Goal: Information Seeking & Learning: Learn about a topic

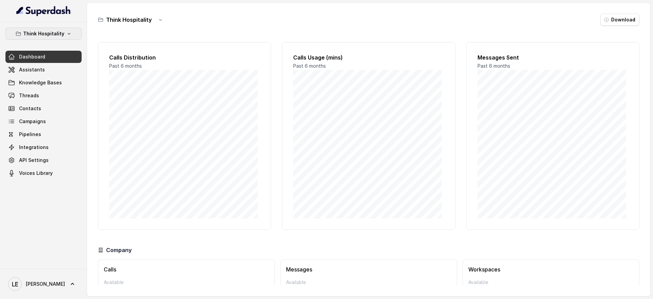
click at [51, 28] on button "Think Hospitality" at bounding box center [43, 34] width 76 height 12
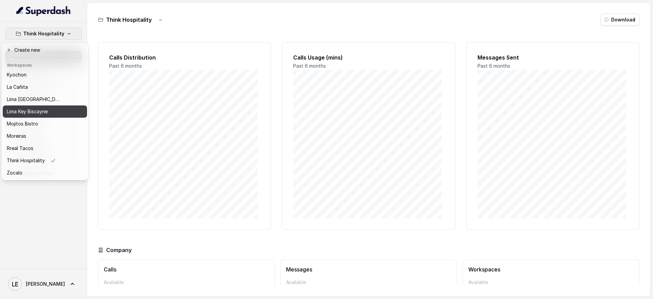
scroll to position [69, 0]
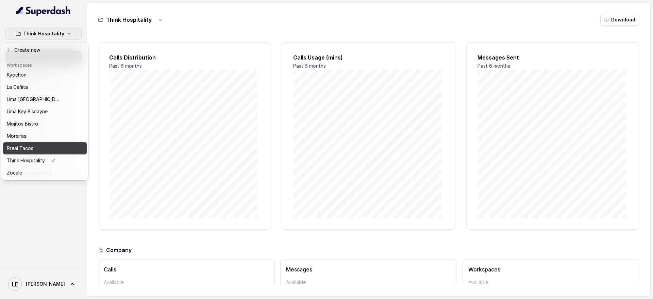
click at [61, 144] on div "Rreal Tacos" at bounding box center [34, 148] width 54 height 8
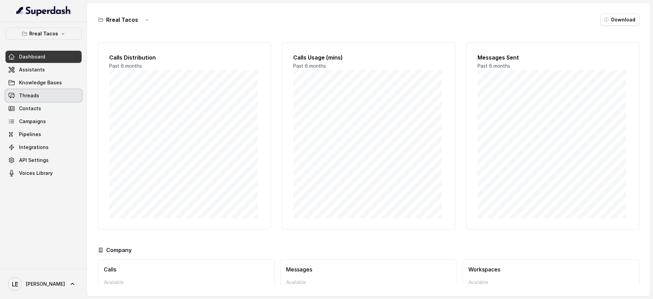
click at [51, 97] on link "Threads" at bounding box center [43, 95] width 76 height 12
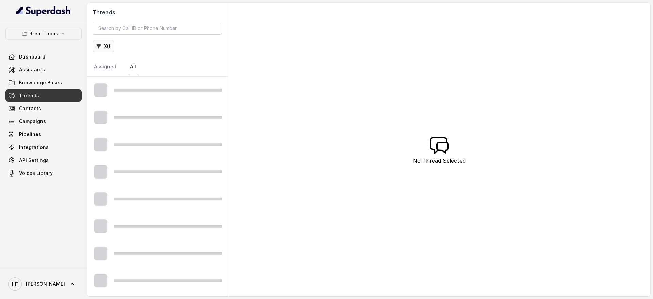
click at [104, 46] on button "( 0 )" at bounding box center [104, 46] width 22 height 12
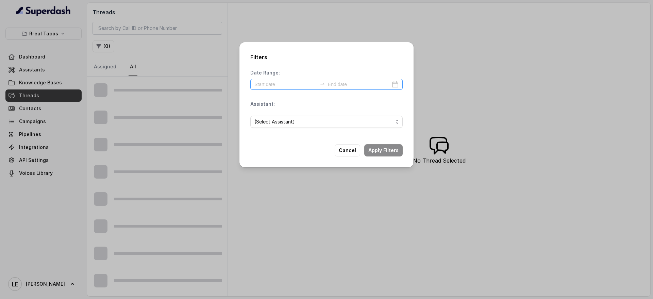
click at [288, 89] on div at bounding box center [326, 84] width 152 height 11
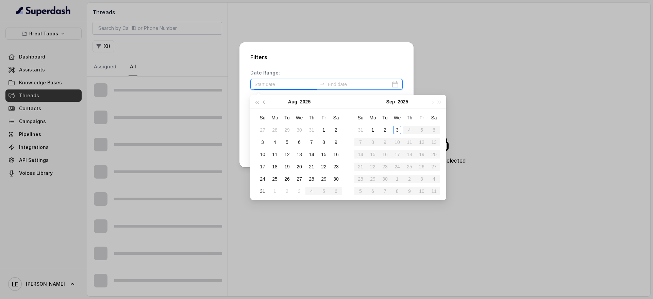
click at [283, 85] on input at bounding box center [285, 84] width 63 height 7
type input "[DATE]"
click at [323, 129] on div "1" at bounding box center [324, 130] width 8 height 8
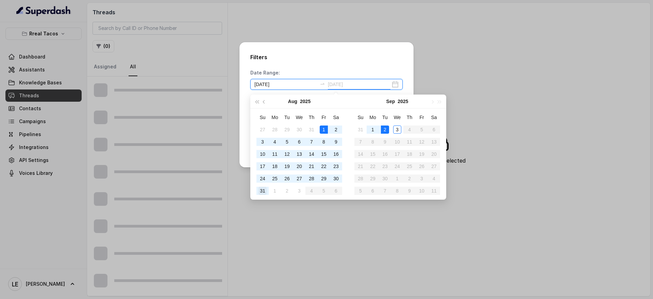
type input "[DATE]"
click at [263, 193] on div "31" at bounding box center [263, 191] width 8 height 8
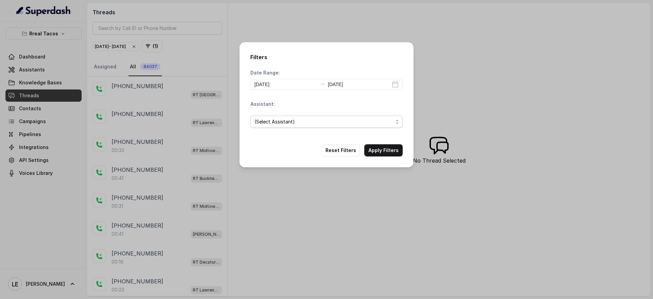
click at [292, 121] on span "(Select Assistant)" at bounding box center [323, 122] width 139 height 8
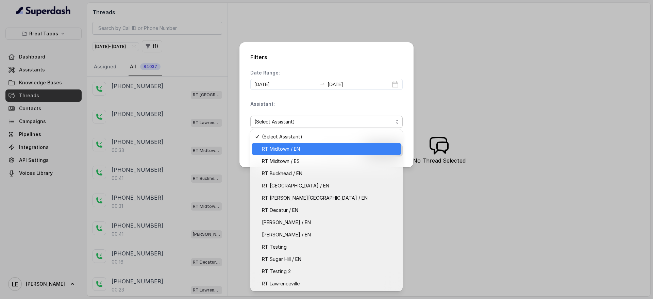
click at [311, 144] on div "RT Midtown / EN" at bounding box center [327, 149] width 150 height 12
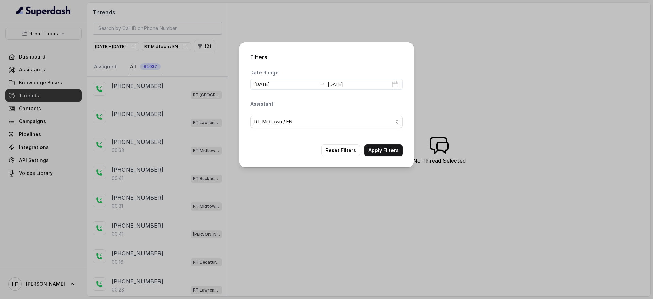
click at [375, 145] on button "Apply Filters" at bounding box center [383, 150] width 38 height 12
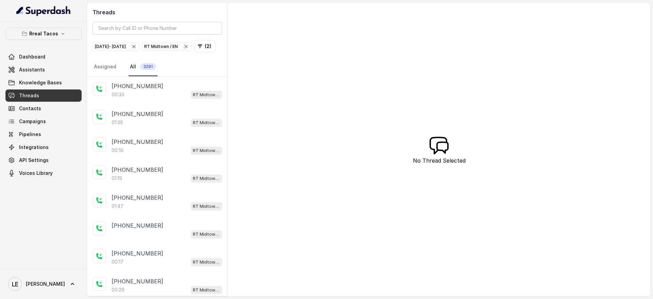
click at [194, 52] on button "( 2 )" at bounding box center [204, 46] width 21 height 12
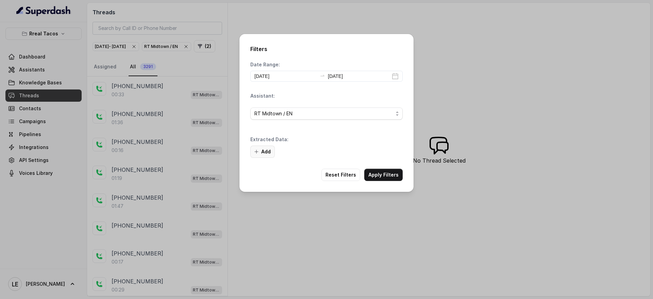
click at [260, 153] on button "Add" at bounding box center [262, 152] width 24 height 12
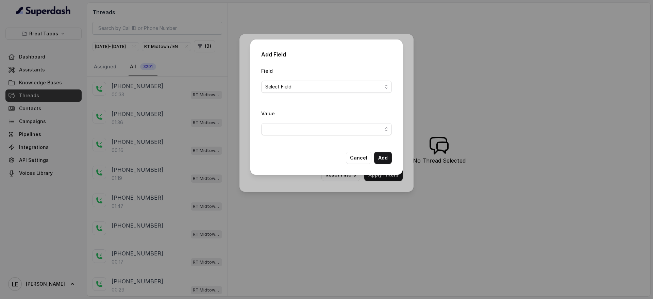
click at [297, 89] on span "Select Field" at bounding box center [323, 87] width 117 height 8
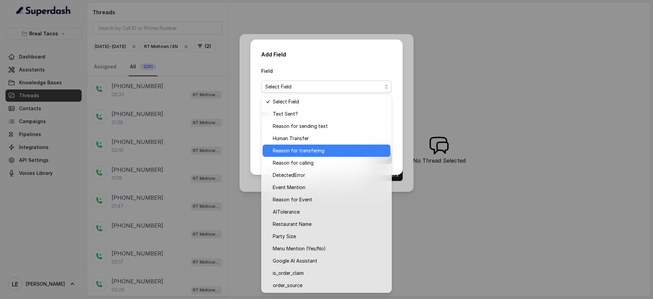
click at [312, 152] on span "Reason for transfering" at bounding box center [330, 151] width 114 height 8
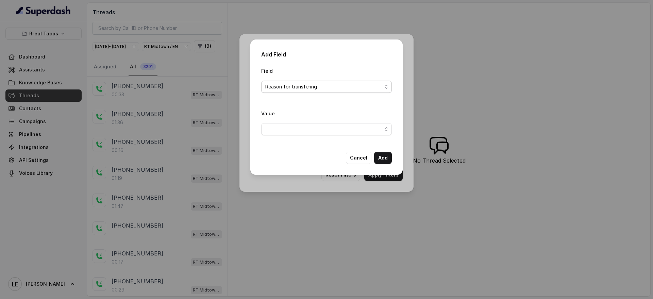
click at [327, 83] on span "Reason for transfering" at bounding box center [323, 87] width 117 height 8
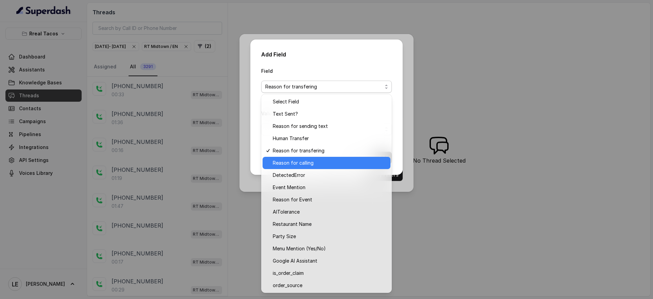
drag, startPoint x: 322, startPoint y: 156, endPoint x: 321, endPoint y: 160, distance: 3.8
click at [321, 160] on div "Select Field Text Sent? Reason for sending text Human Transfer Reason for trans…" at bounding box center [326, 193] width 131 height 199
click at [321, 160] on span "Reason for calling" at bounding box center [330, 163] width 114 height 8
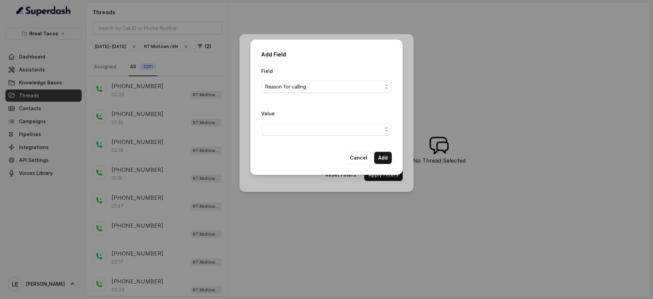
click at [319, 133] on span "button" at bounding box center [326, 129] width 131 height 12
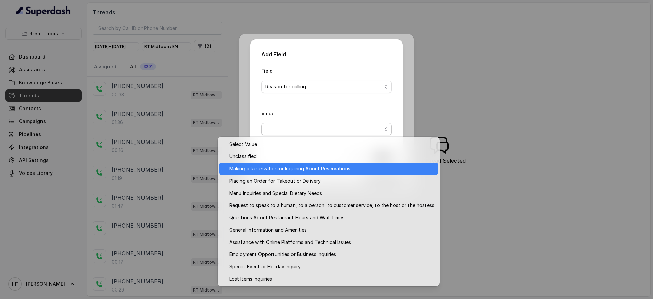
drag, startPoint x: 305, startPoint y: 166, endPoint x: 408, endPoint y: 176, distance: 103.2
click at [305, 167] on span "Making a Reservation or Inquiring About Reservations" at bounding box center [331, 169] width 205 height 8
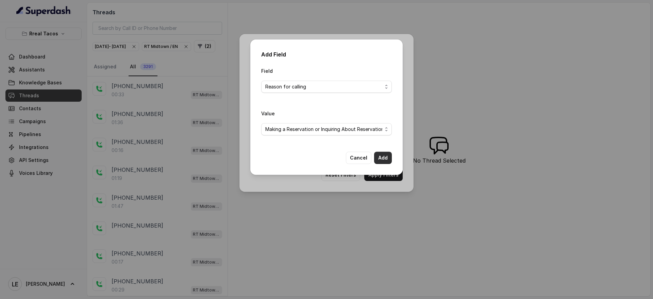
click at [379, 156] on button "Add" at bounding box center [383, 158] width 18 height 12
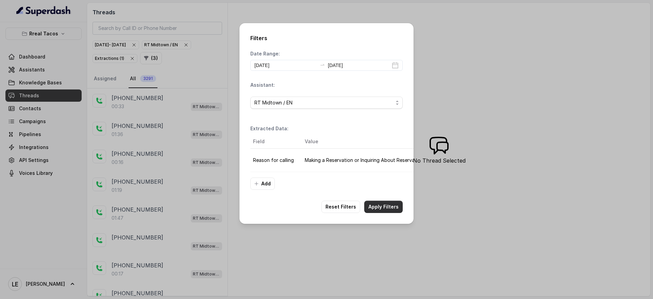
click at [383, 212] on button "Apply Filters" at bounding box center [383, 207] width 38 height 12
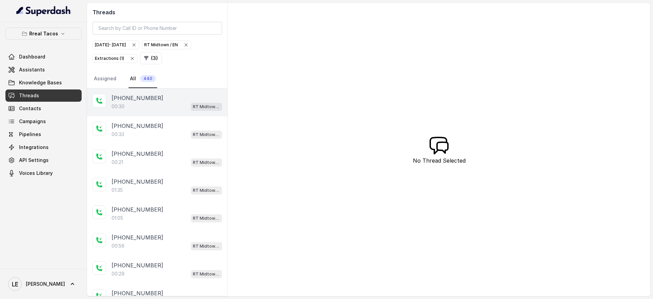
click at [145, 110] on div "00:30 RT Midtown / EN" at bounding box center [167, 106] width 111 height 9
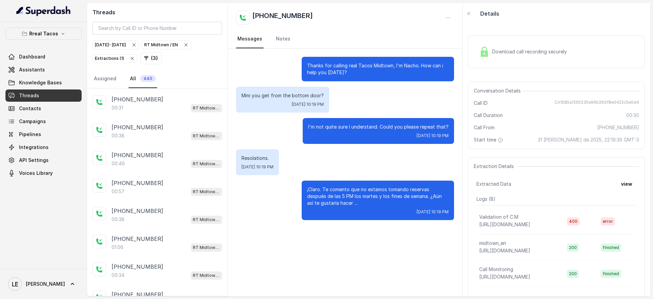
scroll to position [1206, 0]
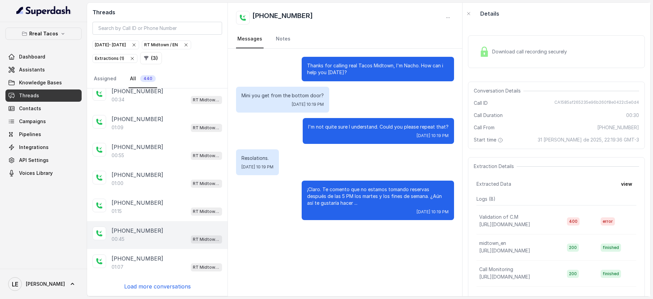
click at [143, 226] on div "[PHONE_NUMBER]:45 RT Midtown / EN" at bounding box center [157, 235] width 140 height 28
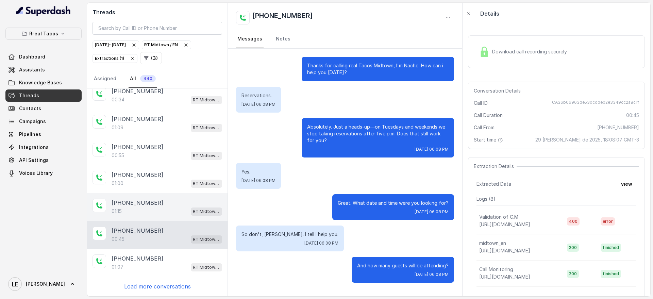
click at [195, 202] on div "[PHONE_NUMBER]" at bounding box center [167, 203] width 111 height 8
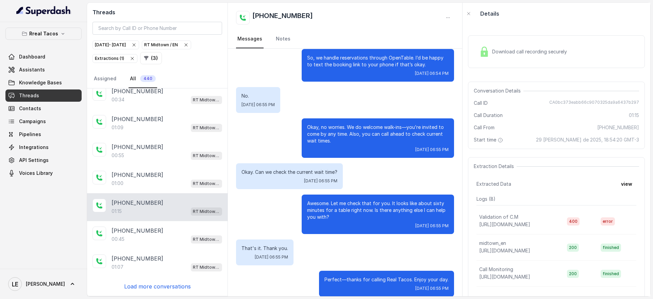
scroll to position [279, 0]
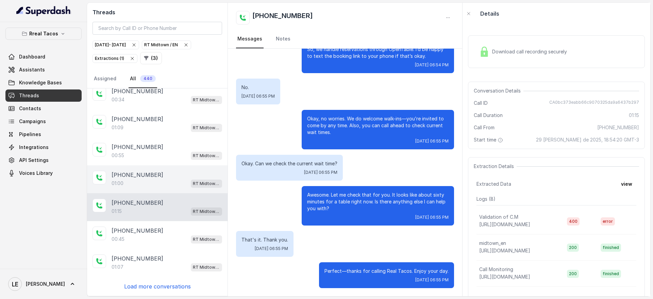
click at [172, 172] on div "[PHONE_NUMBER]" at bounding box center [167, 175] width 111 height 8
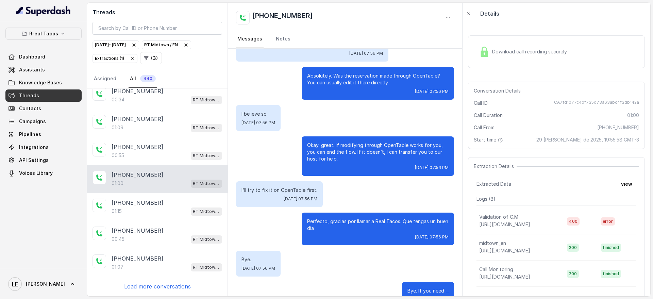
scroll to position [84, 0]
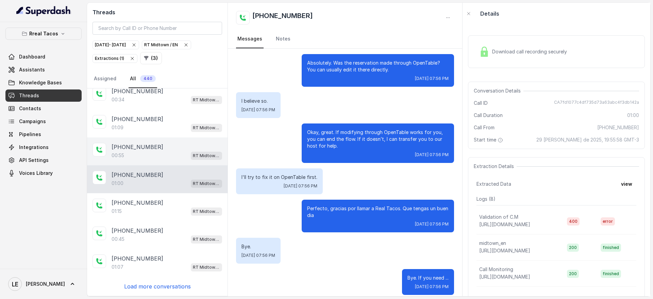
click at [169, 148] on div "[PHONE_NUMBER]" at bounding box center [167, 147] width 111 height 8
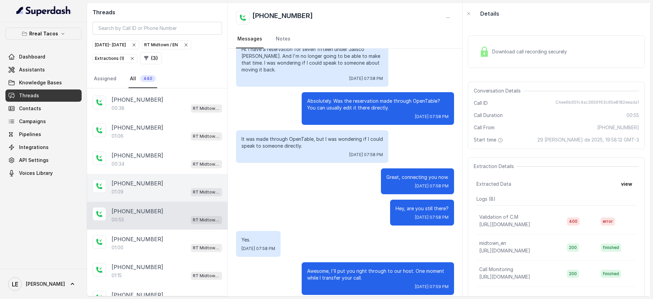
scroll to position [1121, 0]
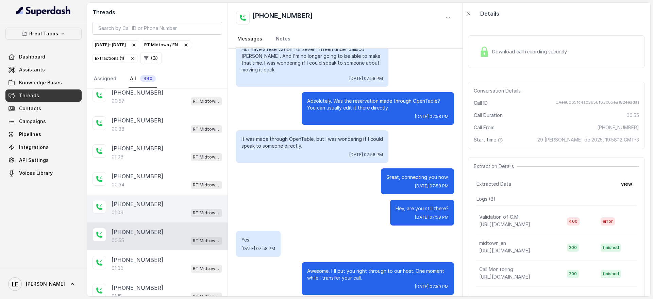
click at [188, 202] on div "[PHONE_NUMBER]" at bounding box center [167, 204] width 111 height 8
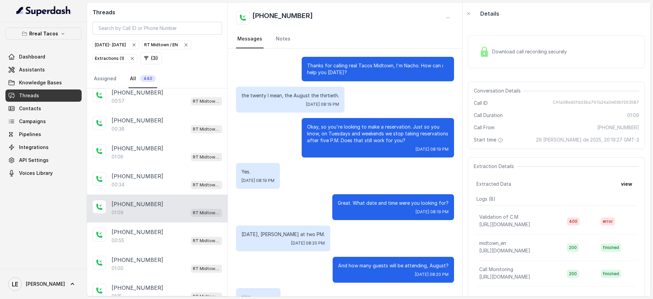
click at [311, 94] on p "the twenty I mean, the August the thirtieth." at bounding box center [291, 95] width 98 height 7
click at [282, 118] on div "Okay, so you're looking to make a reservation. Just so you know, on Tuesdays an…" at bounding box center [345, 137] width 218 height 39
click at [318, 97] on p "the twenty I mean, the August the thirtieth." at bounding box center [291, 95] width 98 height 7
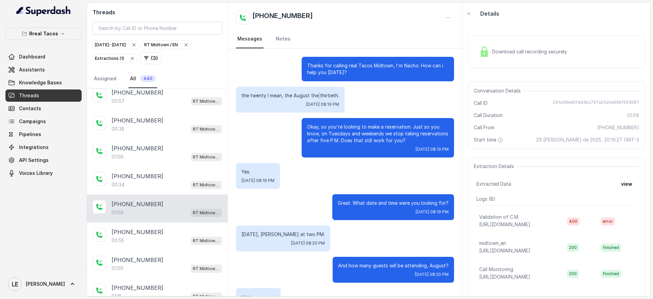
click at [318, 97] on p "the twenty I mean, the August the thirtieth." at bounding box center [291, 95] width 98 height 7
click at [284, 136] on div "Okay, so you're looking to make a reservation. Just so you know, on Tuesdays an…" at bounding box center [345, 137] width 218 height 39
click at [308, 133] on p "Okay, so you're looking to make a reservation. Just so you know, on Tuesdays an…" at bounding box center [378, 133] width 142 height 20
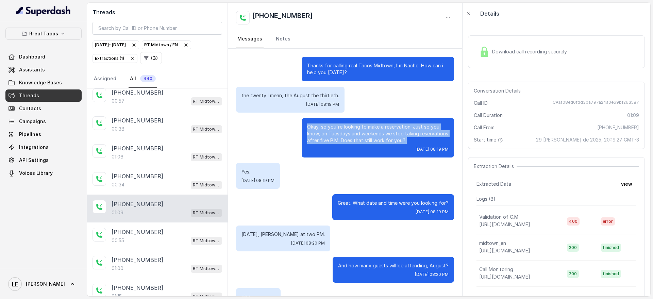
click at [308, 133] on p "Okay, so you're looking to make a reservation. Just so you know, on Tuesdays an…" at bounding box center [378, 133] width 142 height 20
click at [263, 150] on div "Okay, so you're looking to make a reservation. Just so you know, on Tuesdays an…" at bounding box center [345, 137] width 218 height 39
click at [273, 134] on div "Okay, so you're looking to make a reservation. Just so you know, on Tuesdays an…" at bounding box center [345, 137] width 218 height 39
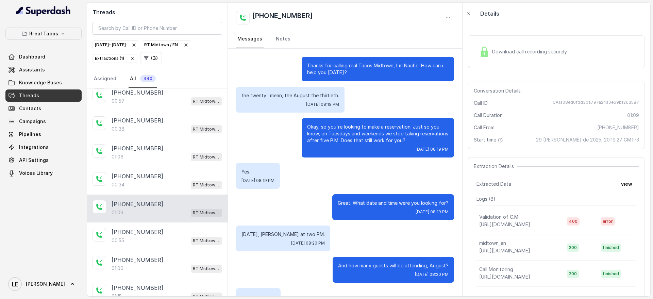
click at [308, 131] on p "Okay, so you're looking to make a reservation. Just so you know, on Tuesdays an…" at bounding box center [378, 133] width 142 height 20
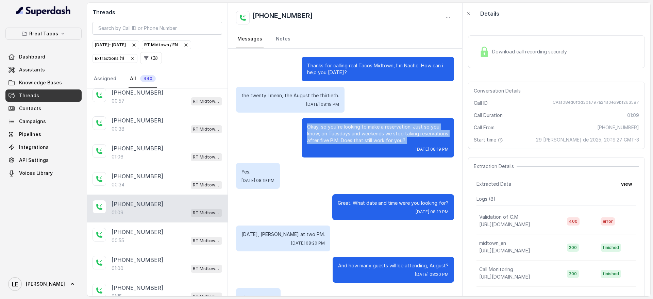
click at [308, 131] on p "Okay, so you're looking to make a reservation. Just so you know, on Tuesdays an…" at bounding box center [378, 133] width 142 height 20
click at [260, 132] on div "Okay, so you're looking to make a reservation. Just so you know, on Tuesdays an…" at bounding box center [345, 137] width 218 height 39
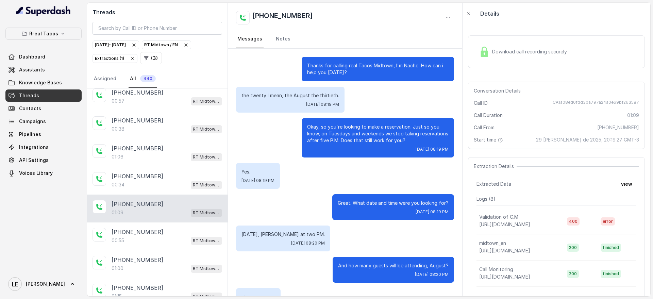
click at [260, 132] on div "Okay, so you're looking to make a reservation. Just so you know, on Tuesdays an…" at bounding box center [345, 137] width 218 height 39
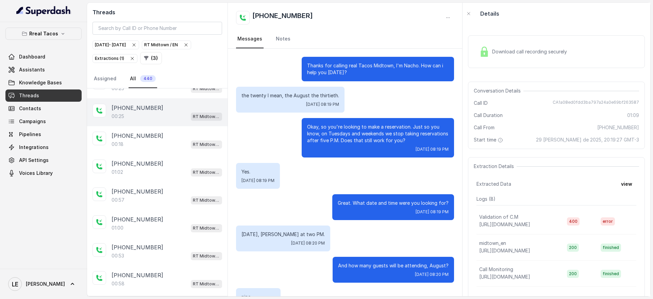
scroll to position [739, 0]
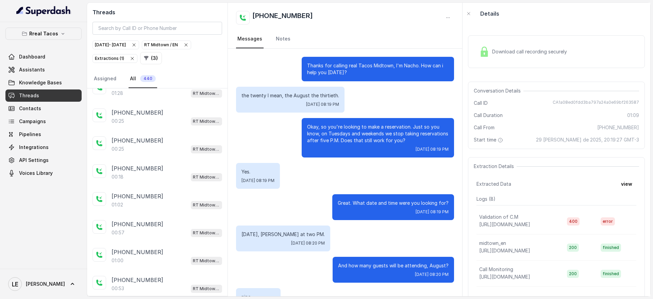
click at [331, 129] on p "Okay, so you're looking to make a reservation. Just so you know, on Tuesdays an…" at bounding box center [378, 133] width 142 height 20
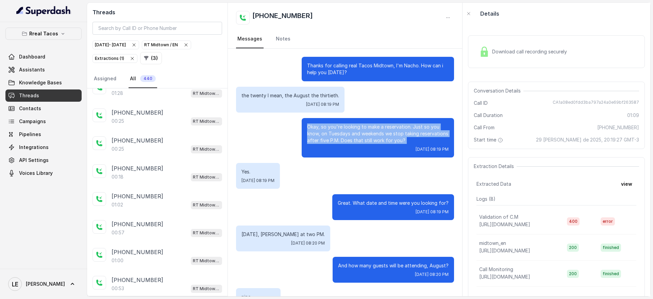
click at [331, 129] on p "Okay, so you're looking to make a reservation. Just so you know, on Tuesdays an…" at bounding box center [378, 133] width 142 height 20
click at [147, 60] on icon "button" at bounding box center [146, 57] width 5 height 5
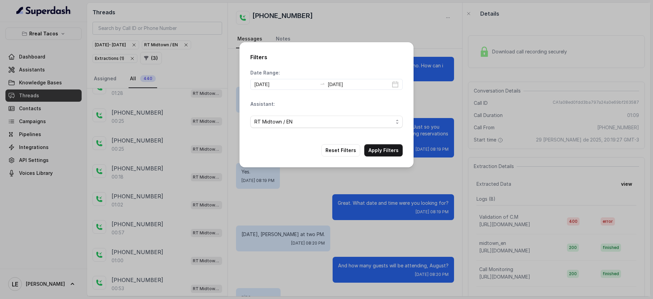
click at [153, 84] on div "Filters Date Range: [DATE] [DATE] Assistant: RT Midtown / EN Reset Filters Appl…" at bounding box center [326, 149] width 653 height 299
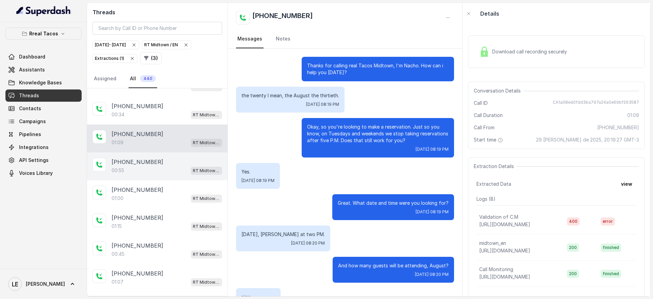
scroll to position [1206, 0]
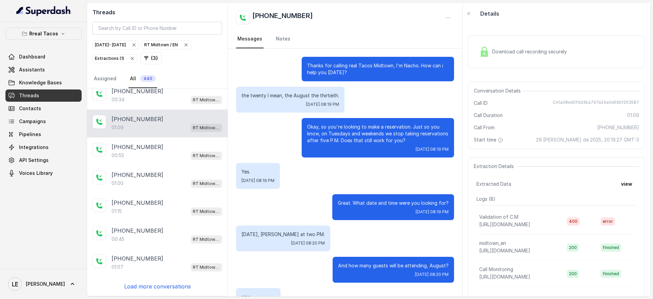
click at [168, 284] on p "Load more conversations" at bounding box center [157, 286] width 67 height 8
click at [171, 284] on p "Load more conversations" at bounding box center [157, 286] width 67 height 8
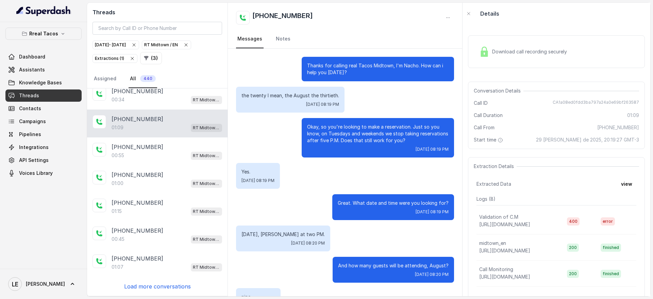
click at [166, 288] on p "Load more conversations" at bounding box center [157, 286] width 67 height 8
click at [166, 284] on p "Load more conversations" at bounding box center [157, 286] width 67 height 8
click at [160, 287] on p "Load more conversations" at bounding box center [157, 286] width 67 height 8
click at [159, 272] on div "[PHONE_NUMBER]:07 RT Midtown / EN" at bounding box center [157, 263] width 140 height 28
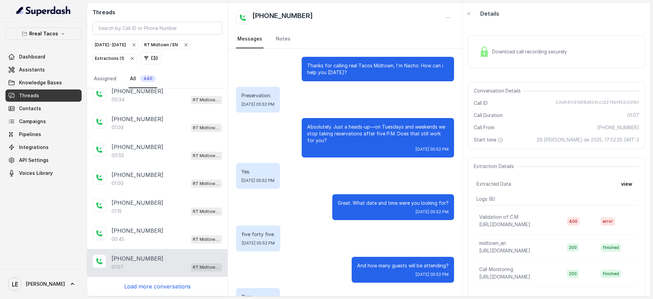
scroll to position [227, 0]
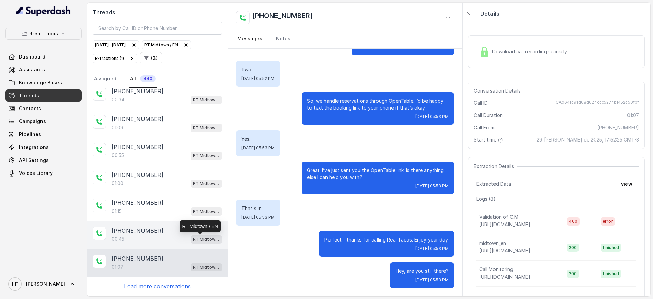
click at [195, 242] on p "RT Midtown / EN" at bounding box center [206, 239] width 27 height 7
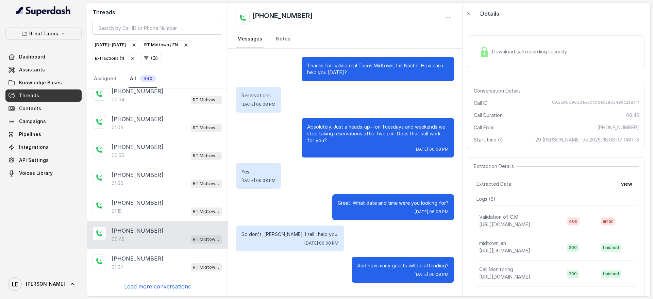
click at [355, 71] on p "Thanks for calling real Tacos Midtown, I'm Nacho. How can i help you [DATE]?" at bounding box center [378, 69] width 142 height 14
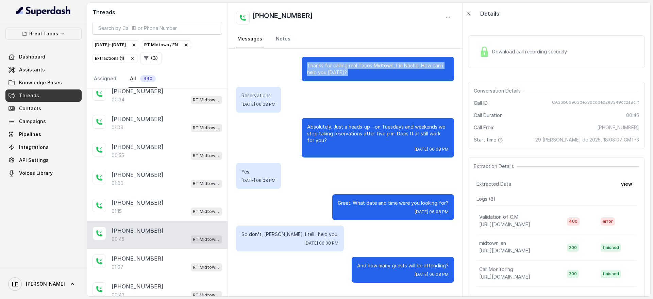
click at [355, 71] on p "Thanks for calling real Tacos Midtown, I'm Nacho. How can i help you [DATE]?" at bounding box center [378, 69] width 142 height 14
click at [349, 82] on div "Thanks for calling real Tacos Midtown, I'm Nacho. How can i help you [DATE]? Re…" at bounding box center [345, 170] width 234 height 242
click at [269, 95] on p "Reservations." at bounding box center [259, 95] width 34 height 7
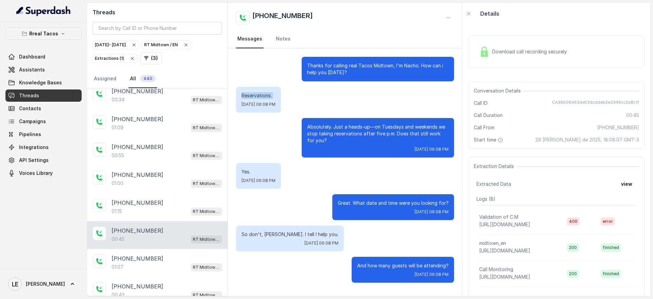
click at [269, 95] on p "Reservations." at bounding box center [259, 95] width 34 height 7
click at [347, 136] on p "Absolutely. Just a heads-up—on Tuesdays and weekends we stop taking reservation…" at bounding box center [378, 133] width 142 height 20
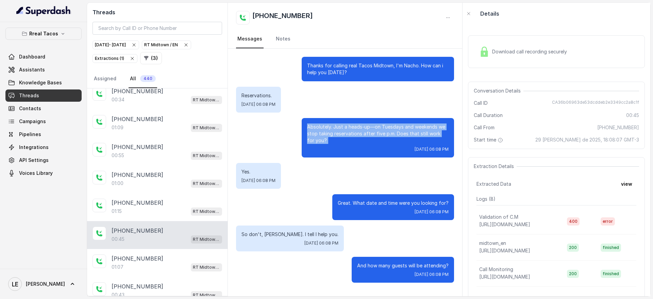
click at [347, 136] on p "Absolutely. Just a heads-up—on Tuesdays and weekends we stop taking reservation…" at bounding box center [378, 133] width 142 height 20
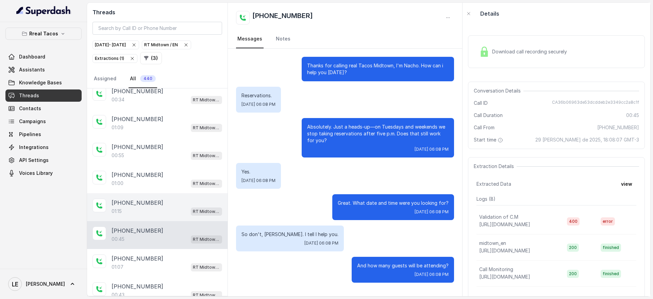
click at [188, 218] on div "[PHONE_NUMBER]:15 RT Midtown / EN" at bounding box center [157, 207] width 140 height 28
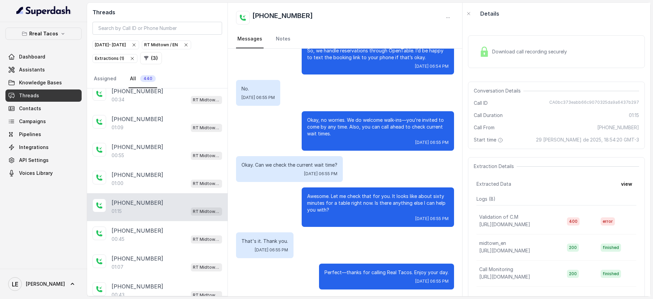
scroll to position [279, 0]
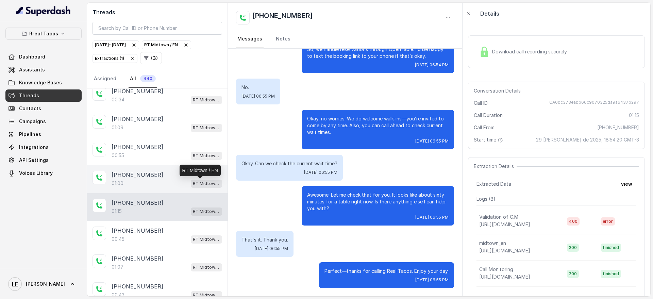
click at [193, 182] on p "RT Midtown / EN" at bounding box center [206, 183] width 27 height 7
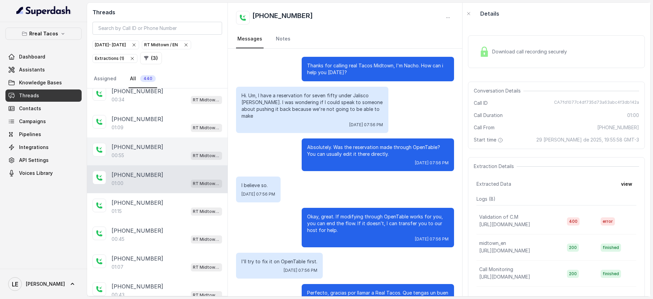
click at [175, 142] on div "[PHONE_NUMBER]:55 RT Midtown / EN" at bounding box center [157, 151] width 140 height 28
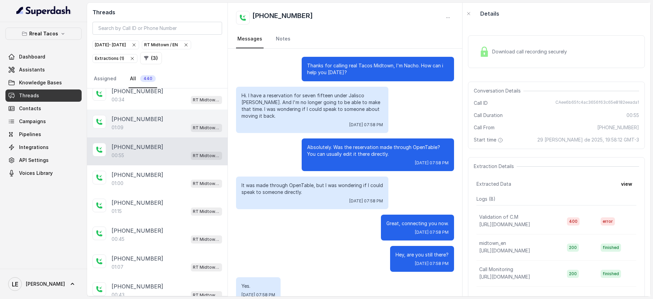
click at [181, 122] on div "[PHONE_NUMBER]" at bounding box center [167, 119] width 111 height 8
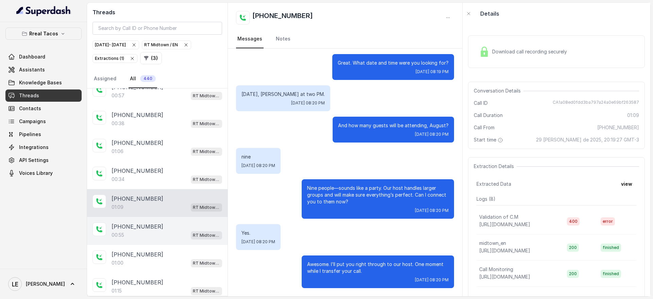
scroll to position [1121, 0]
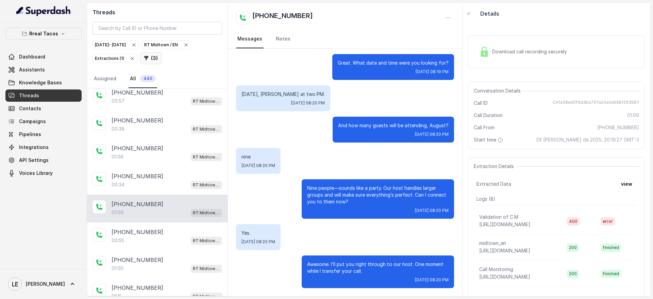
click at [144, 58] on icon "button" at bounding box center [146, 58] width 4 height 4
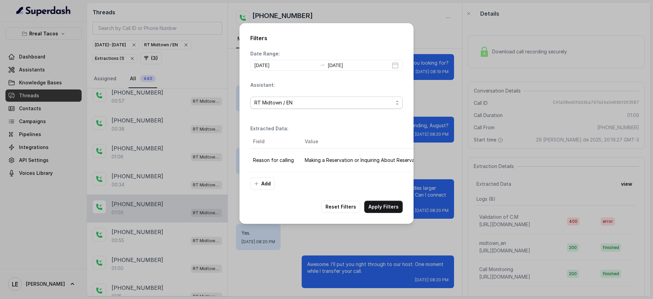
click at [320, 104] on span "RT Midtown / EN" at bounding box center [323, 103] width 139 height 8
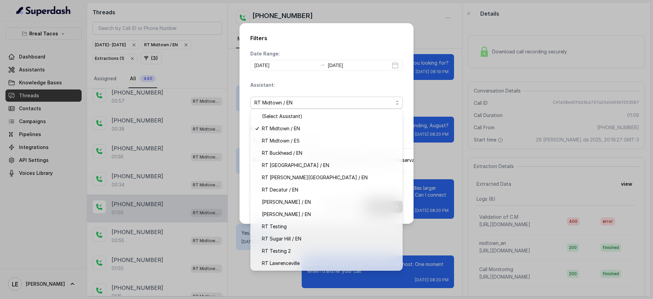
click at [265, 83] on div "Assistant: RT Midtown / EN" at bounding box center [326, 98] width 152 height 33
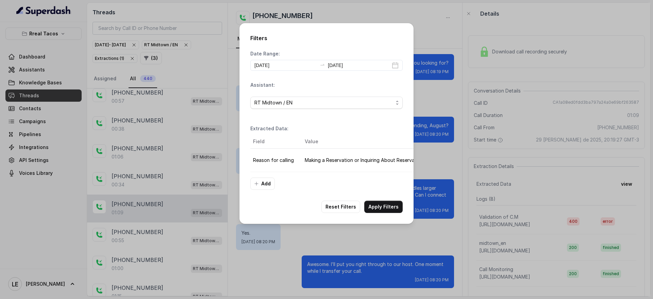
click at [276, 157] on td "Reason for calling" at bounding box center [274, 160] width 49 height 23
click at [269, 184] on button "Add" at bounding box center [262, 184] width 24 height 12
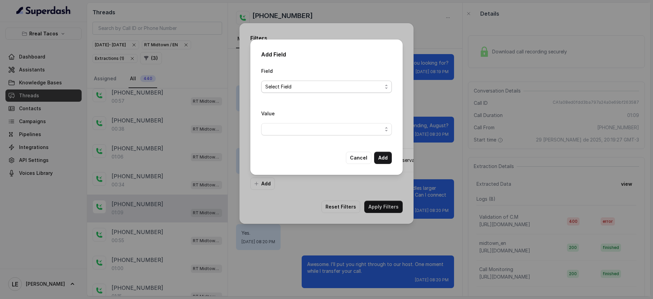
click at [296, 88] on span "Select Field" at bounding box center [323, 87] width 117 height 8
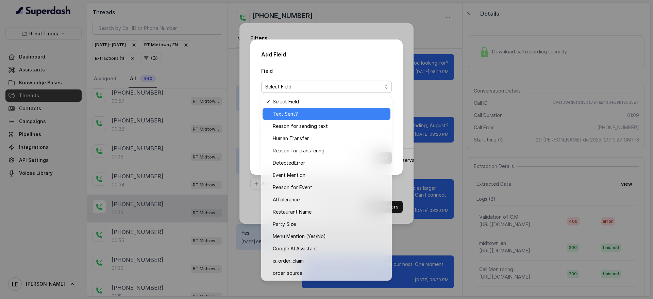
click at [308, 116] on span "Text Sent?" at bounding box center [330, 114] width 114 height 8
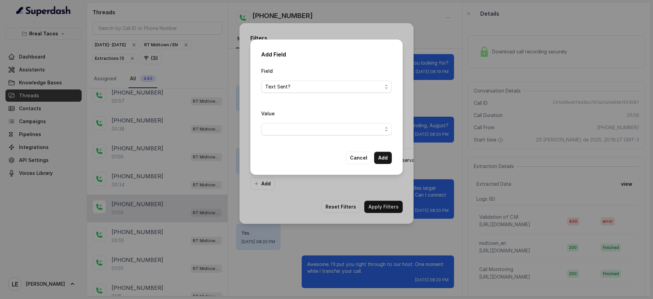
click at [298, 142] on div "Field Text Sent? Value Cancel Add" at bounding box center [326, 115] width 131 height 97
click at [300, 125] on span "button" at bounding box center [326, 129] width 131 height 12
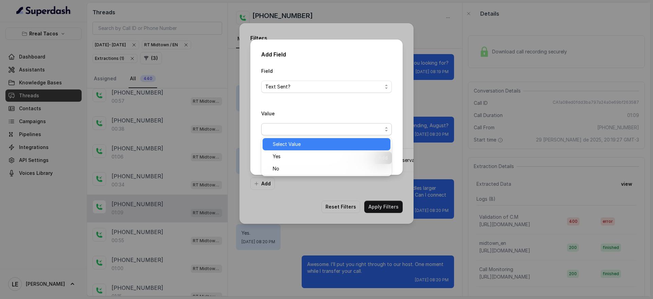
click at [300, 153] on span "Yes" at bounding box center [330, 156] width 114 height 8
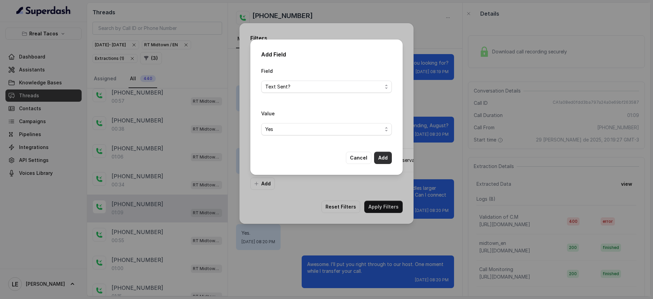
click at [379, 156] on button "Add" at bounding box center [383, 158] width 18 height 12
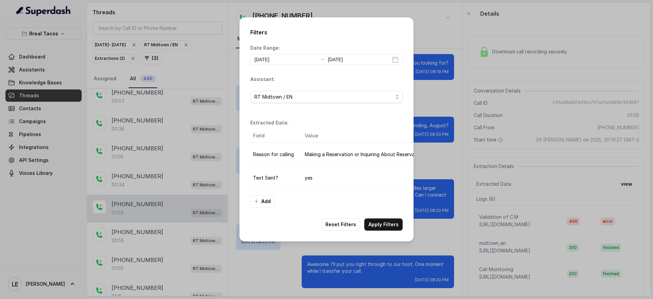
click at [324, 159] on td "Making a Reservation or Inquiring About Reservations" at bounding box center [365, 154] width 132 height 23
click at [390, 228] on button "Apply Filters" at bounding box center [383, 224] width 38 height 12
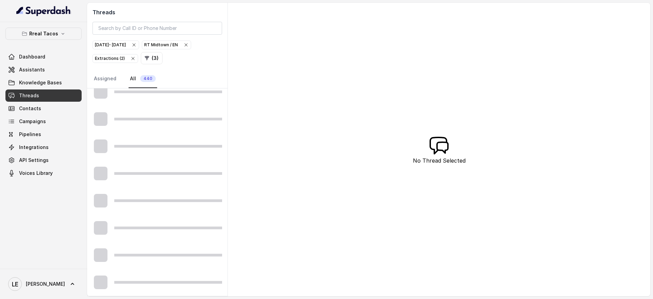
scroll to position [337, 0]
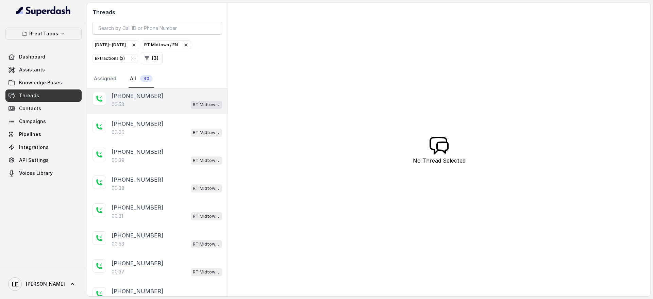
click at [193, 106] on p "RT Midtown / EN" at bounding box center [206, 104] width 27 height 7
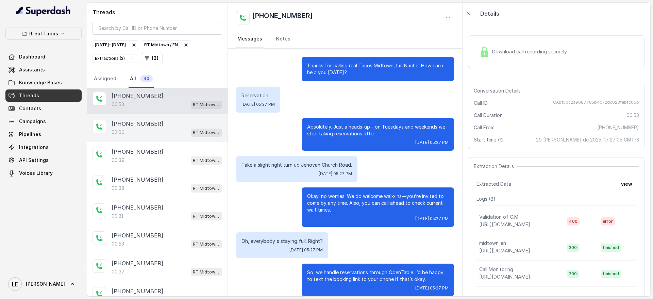
click at [211, 132] on p "RT Midtown / EN" at bounding box center [206, 132] width 27 height 7
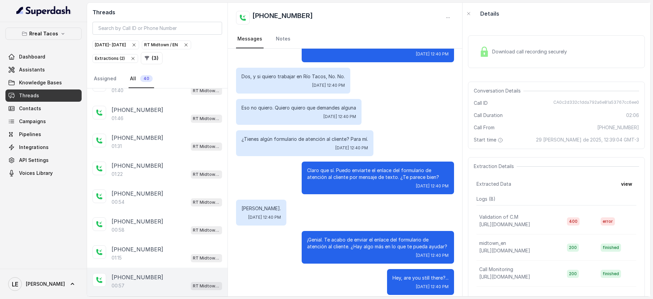
scroll to position [908, 0]
click at [193, 269] on div "[PHONE_NUMBER]:55 RT Midtown / EN" at bounding box center [157, 282] width 140 height 28
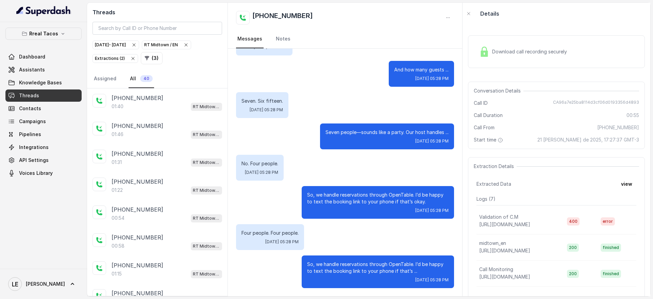
scroll to position [908, 0]
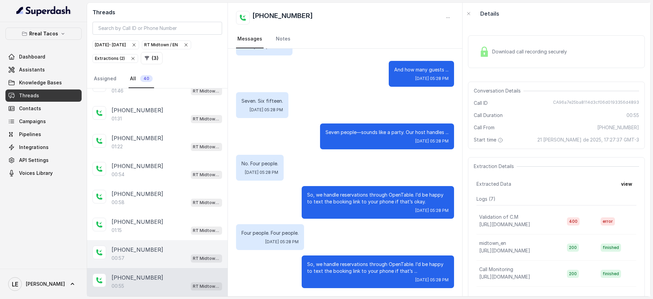
click at [206, 261] on p "RT Midtown / EN" at bounding box center [206, 258] width 27 height 7
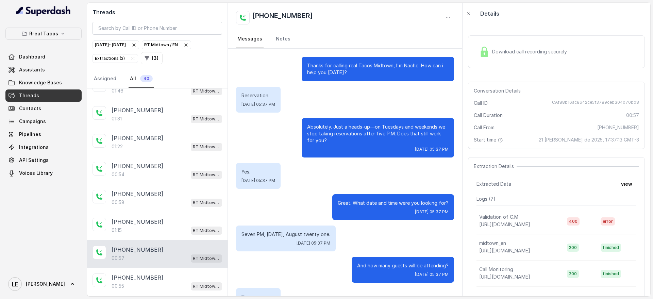
scroll to position [189, 0]
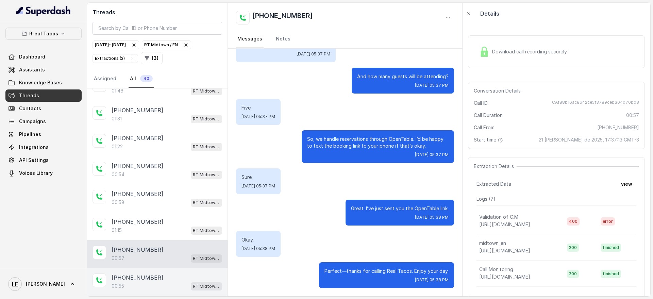
click at [202, 278] on div "[PHONE_NUMBER]" at bounding box center [167, 278] width 111 height 8
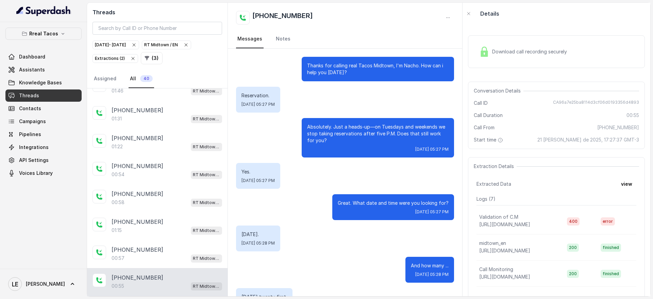
scroll to position [259, 0]
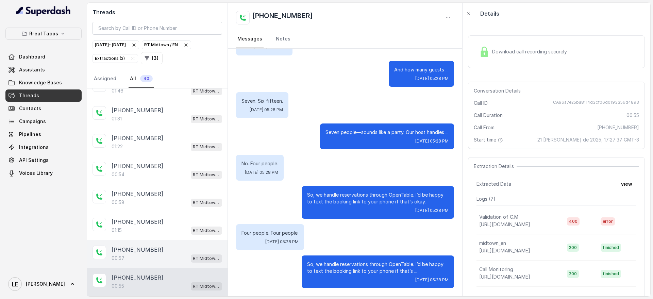
click at [192, 249] on div "[PHONE_NUMBER]" at bounding box center [167, 250] width 111 height 8
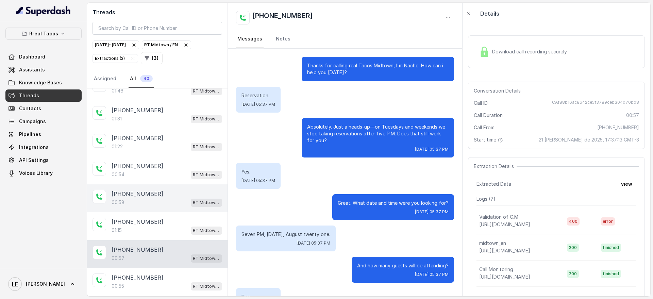
scroll to position [189, 0]
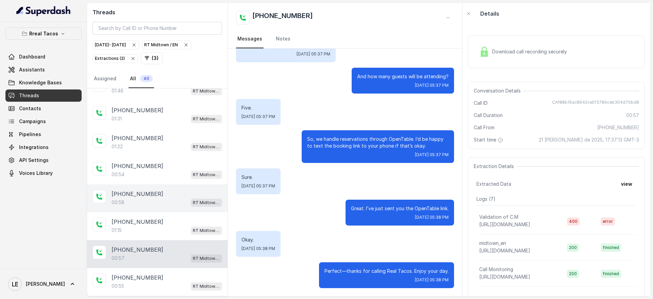
click at [183, 206] on div "00:58 RT Midtown / EN" at bounding box center [167, 202] width 111 height 9
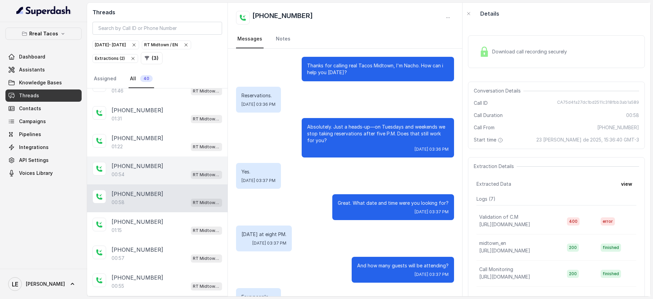
scroll to position [158, 0]
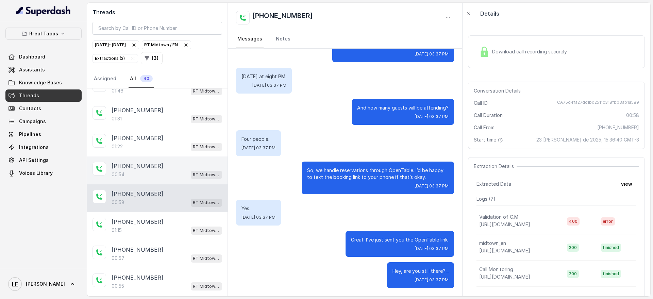
click at [180, 180] on div "[PHONE_NUMBER]:54 RT Midtown / EN" at bounding box center [157, 170] width 140 height 28
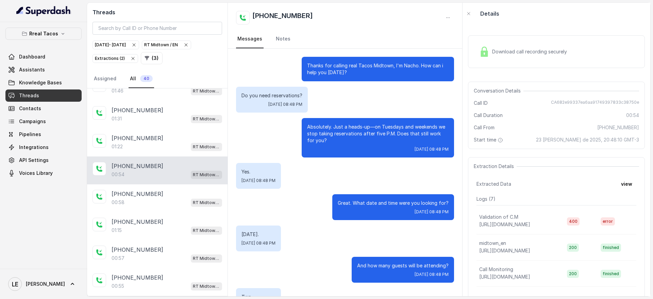
scroll to position [158, 0]
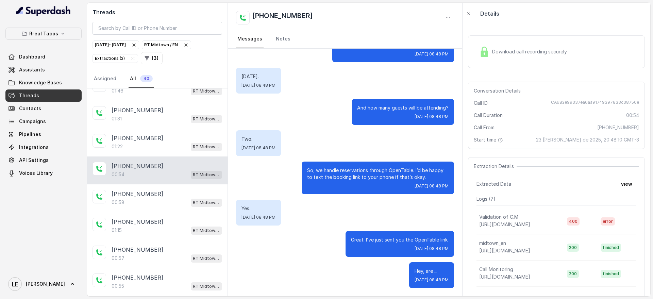
click at [177, 156] on div "[PHONE_NUMBER]:54 RT Midtown / EN" at bounding box center [157, 170] width 140 height 28
click at [180, 285] on div "00:55 RT Midtown / EN" at bounding box center [167, 286] width 111 height 9
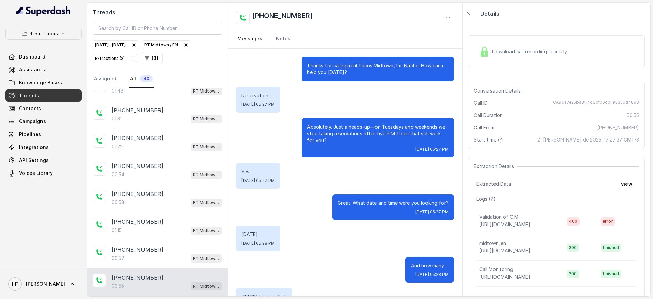
scroll to position [259, 0]
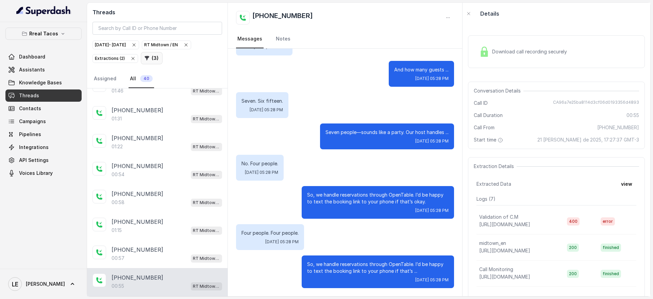
click at [145, 59] on icon "button" at bounding box center [147, 58] width 4 height 4
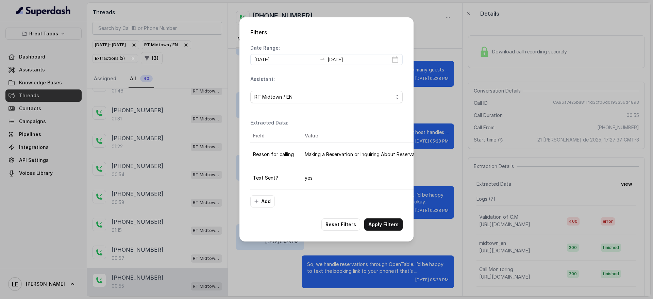
scroll to position [0, 48]
click at [452, 184] on div "Filters Date Range: [DATE] [DATE] Assistant: RT Midtown / EN Extracted Data: Fi…" at bounding box center [326, 149] width 653 height 299
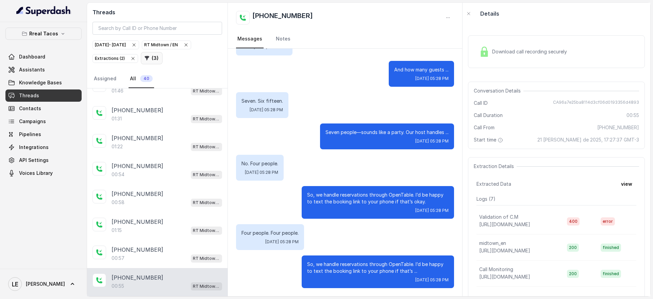
click at [149, 64] on button "( 3 )" at bounding box center [152, 58] width 22 height 12
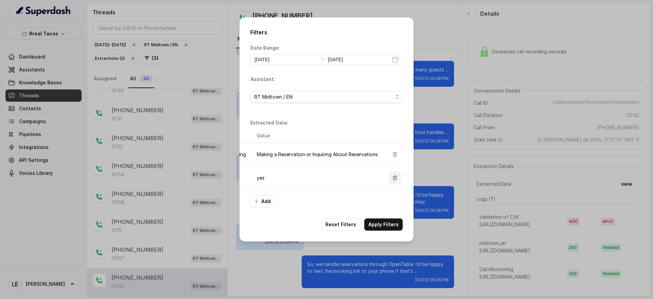
click at [393, 175] on icon "button" at bounding box center [394, 177] width 5 height 5
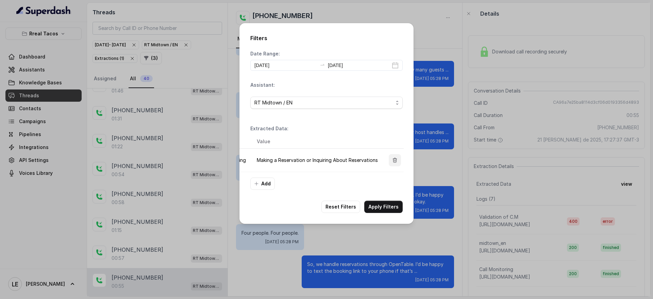
click at [396, 158] on icon "button" at bounding box center [394, 160] width 5 height 5
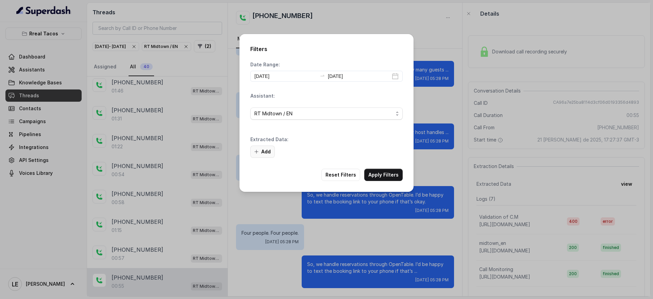
click at [269, 152] on button "Add" at bounding box center [262, 152] width 24 height 12
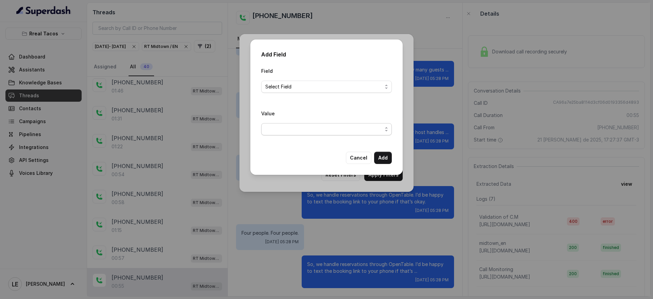
click at [293, 128] on span "button" at bounding box center [326, 129] width 131 height 12
click at [290, 73] on div "Field Select Field Value" at bounding box center [326, 104] width 131 height 74
click at [291, 81] on span "Select Field" at bounding box center [326, 87] width 131 height 12
click at [291, 83] on span "Select Field" at bounding box center [323, 87] width 117 height 8
click at [293, 81] on span "Select Field" at bounding box center [326, 87] width 131 height 12
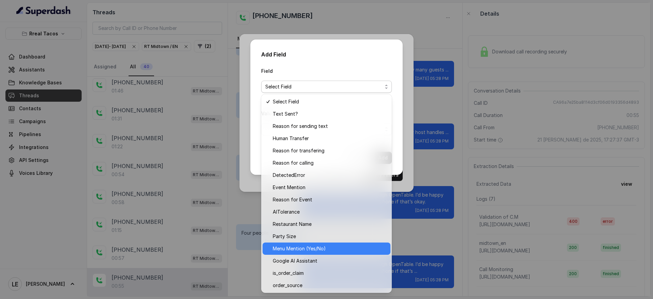
click at [323, 246] on span "Menu Mention (Yes/No)" at bounding box center [330, 249] width 114 height 8
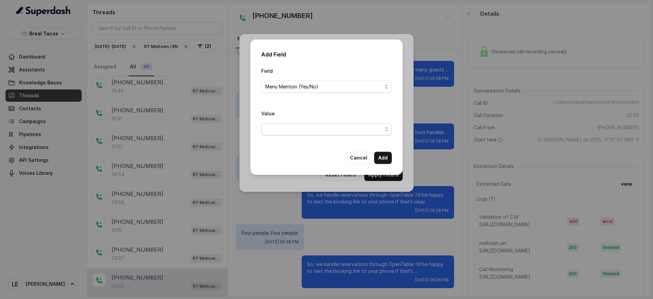
click at [303, 130] on span "button" at bounding box center [326, 129] width 131 height 12
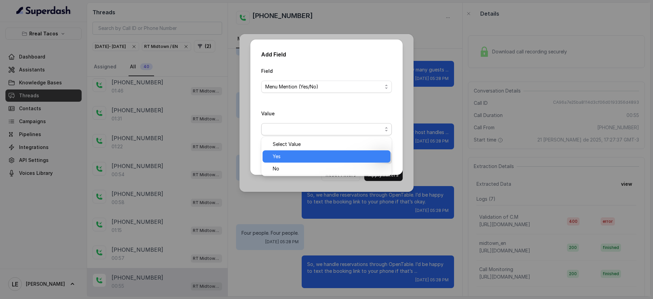
click at [312, 154] on span "Yes" at bounding box center [330, 156] width 114 height 8
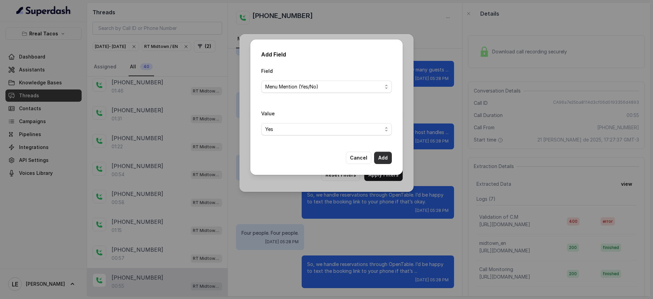
click at [383, 156] on button "Add" at bounding box center [383, 158] width 18 height 12
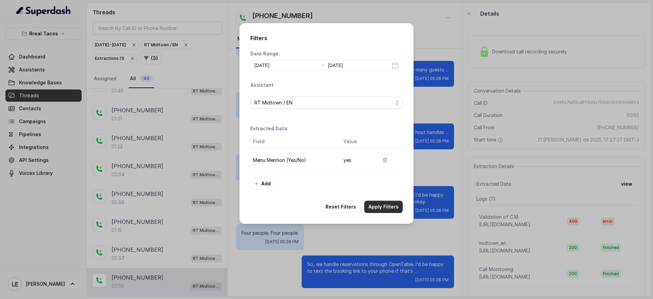
click at [381, 206] on button "Apply Filters" at bounding box center [383, 207] width 38 height 12
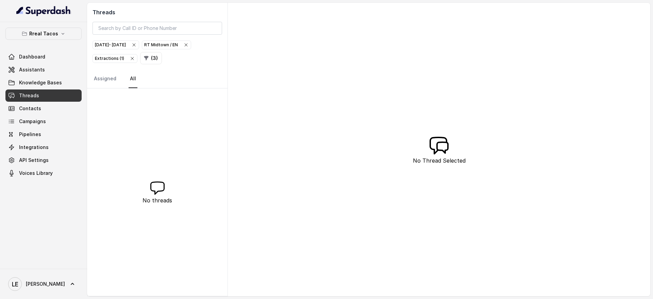
click at [115, 57] on div "Extractions ( 1 )" at bounding box center [115, 58] width 40 height 7
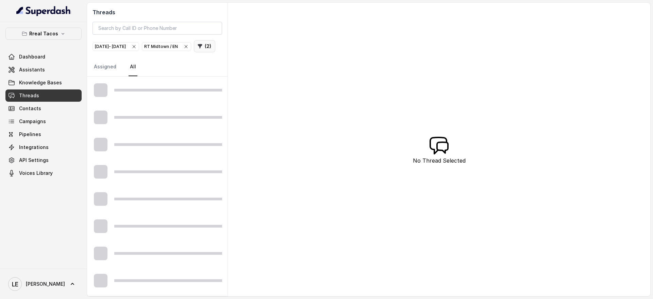
click at [194, 52] on button "( 2 )" at bounding box center [204, 46] width 21 height 12
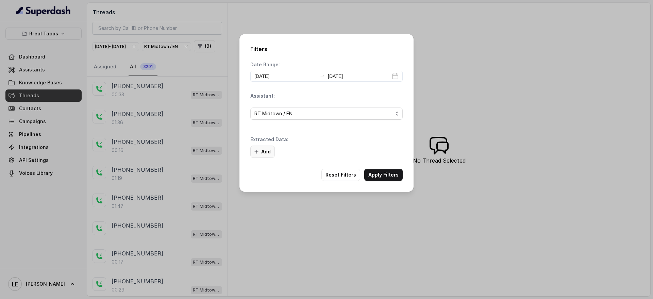
click at [266, 153] on button "Add" at bounding box center [262, 152] width 24 height 12
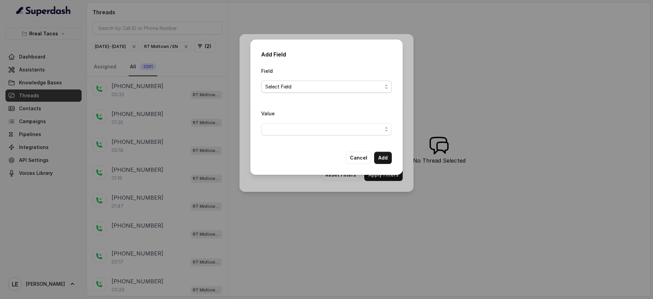
click at [292, 86] on span "Select Field" at bounding box center [323, 87] width 117 height 8
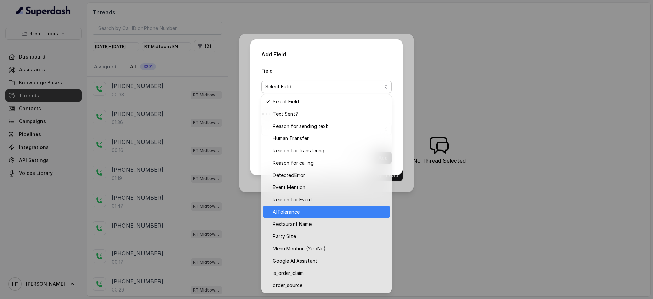
click at [309, 207] on div "AITolerance" at bounding box center [327, 212] width 128 height 12
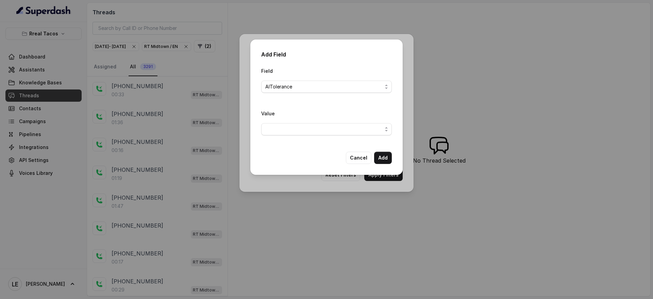
click at [301, 128] on span "button" at bounding box center [326, 129] width 131 height 12
click at [303, 88] on div "Field AITolerance Value" at bounding box center [326, 104] width 131 height 74
click at [303, 88] on span "AITolerance" at bounding box center [323, 87] width 117 height 8
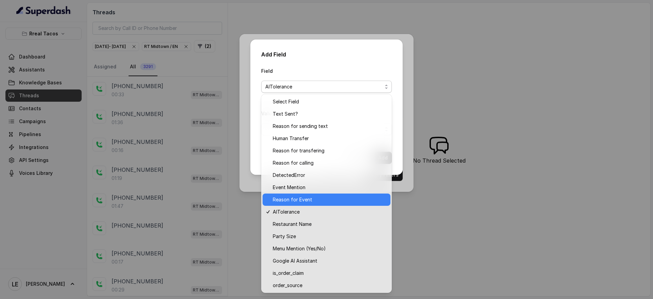
click at [324, 198] on span "Reason for Event" at bounding box center [330, 200] width 114 height 8
click at [324, 198] on div "Add Field Field AITolerance Value Cancel Add" at bounding box center [326, 149] width 653 height 299
click at [324, 198] on div "Filters Date Range: [DATE] [DATE] Assistant: RT Midtown / EN Extracted Data: Ad…" at bounding box center [326, 149] width 653 height 299
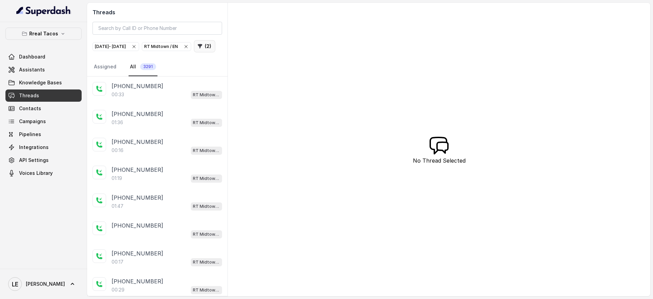
click at [194, 52] on button "( 2 )" at bounding box center [204, 46] width 21 height 12
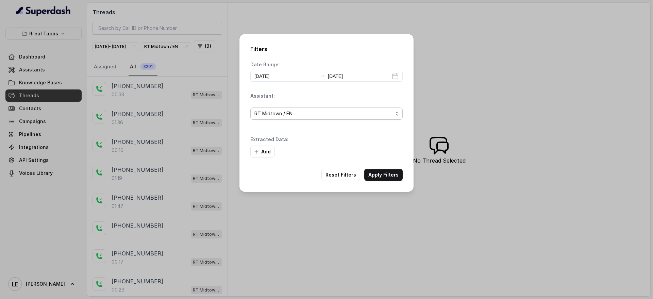
click at [310, 114] on span "RT Midtown / EN" at bounding box center [323, 114] width 139 height 8
drag, startPoint x: 289, startPoint y: 145, endPoint x: 281, endPoint y: 145, distance: 8.2
click at [288, 145] on div "Extracted Data: Add" at bounding box center [326, 147] width 152 height 22
click at [255, 150] on icon "button" at bounding box center [256, 151] width 5 height 5
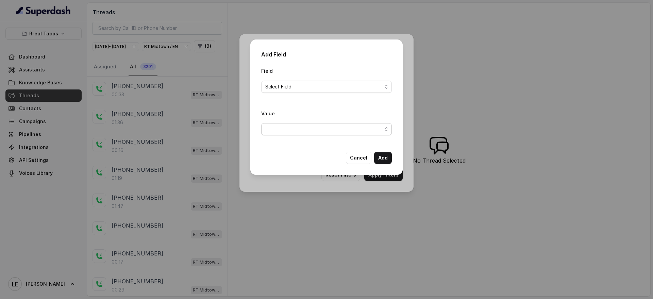
click at [307, 130] on span "button" at bounding box center [326, 129] width 131 height 12
click at [295, 69] on div "Field Select Field Value" at bounding box center [326, 104] width 131 height 74
click at [293, 89] on span "Select Field" at bounding box center [323, 87] width 117 height 8
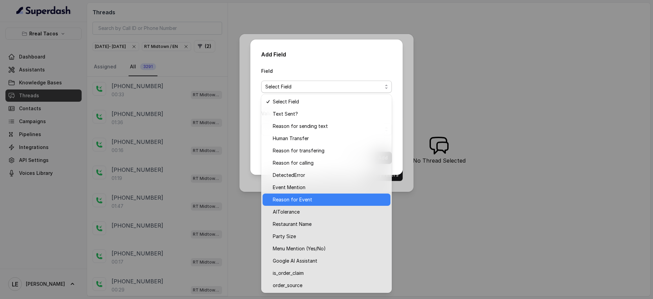
click at [312, 194] on div "Reason for Event" at bounding box center [327, 200] width 128 height 12
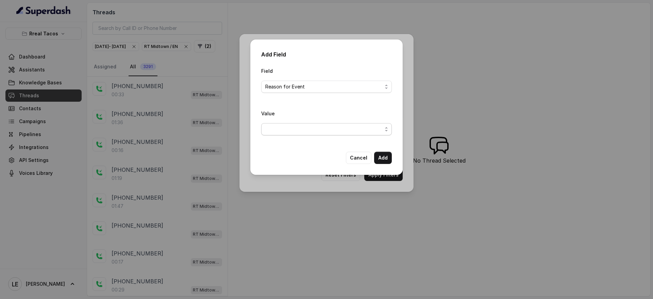
click at [313, 131] on span "button" at bounding box center [326, 129] width 131 height 12
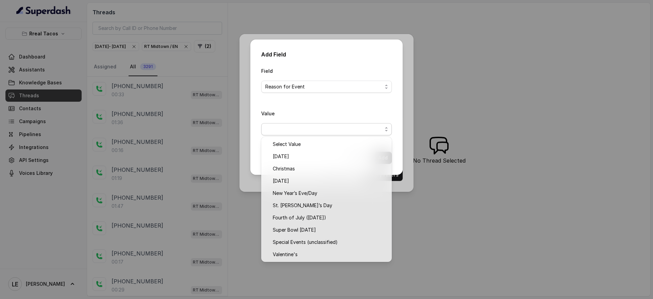
click at [310, 104] on div "Field Reason for Event Value" at bounding box center [326, 104] width 131 height 74
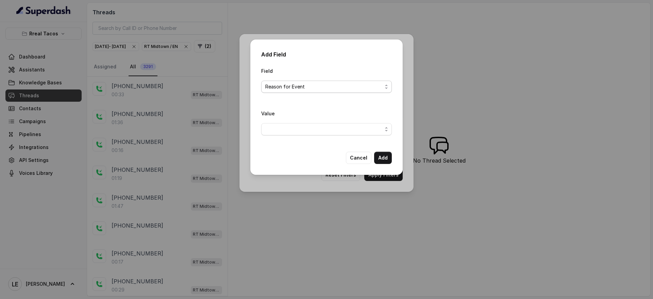
click at [298, 85] on span "Reason for Event" at bounding box center [323, 87] width 117 height 8
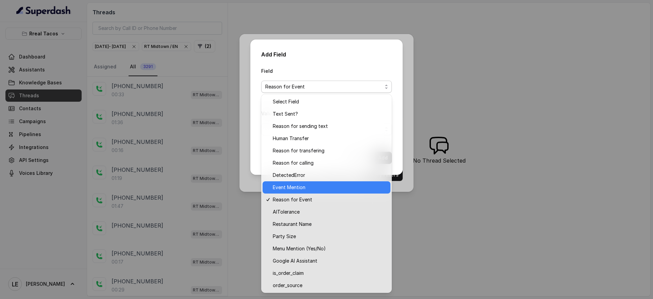
click at [317, 190] on span "Event Mention" at bounding box center [330, 187] width 114 height 8
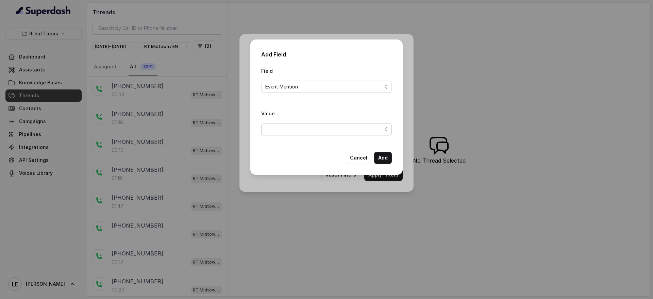
click at [309, 135] on span "button" at bounding box center [326, 129] width 131 height 12
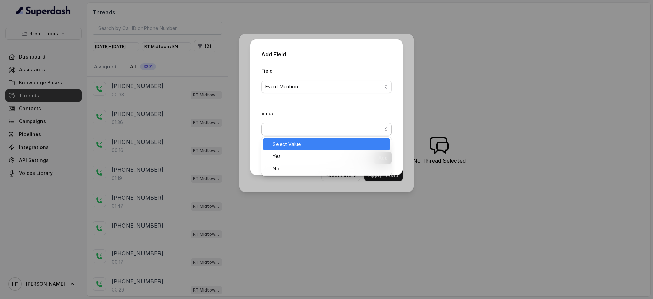
click at [314, 157] on span "Yes" at bounding box center [330, 156] width 114 height 8
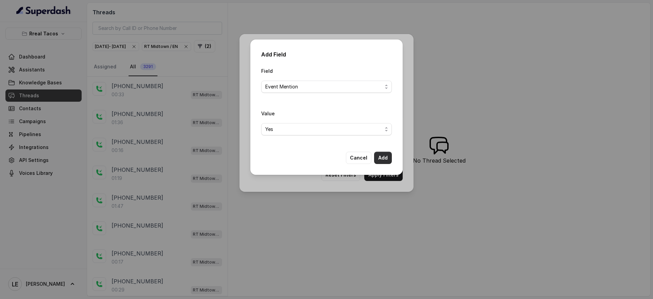
click at [383, 158] on button "Add" at bounding box center [383, 158] width 18 height 12
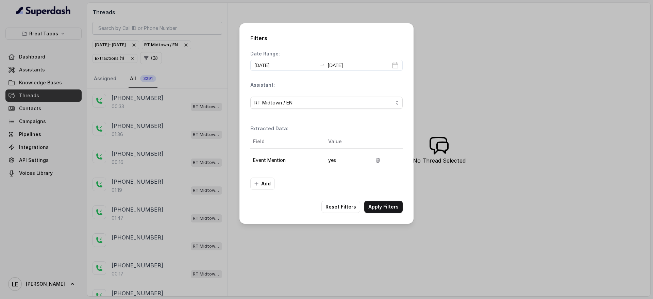
click at [385, 198] on div "Filters Date Range: [DATE] [DATE] Assistant: RT Midtown / EN Extracted Data: Fi…" at bounding box center [326, 123] width 174 height 201
click at [388, 205] on button "Apply Filters" at bounding box center [383, 207] width 38 height 12
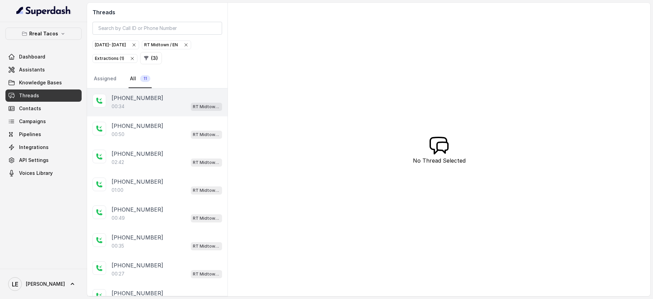
click at [173, 99] on div "[PHONE_NUMBER]" at bounding box center [167, 98] width 111 height 8
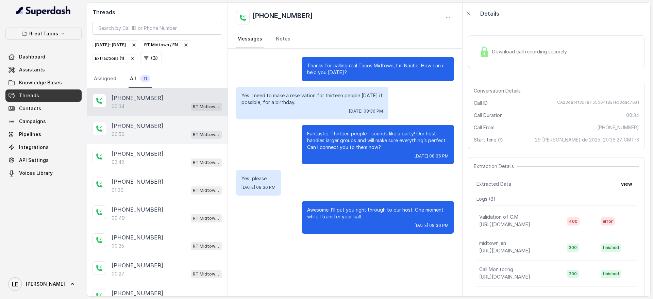
click at [171, 129] on div "[PHONE_NUMBER]" at bounding box center [167, 126] width 111 height 8
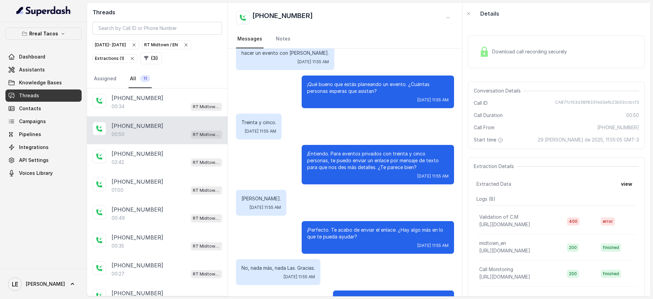
scroll to position [71, 0]
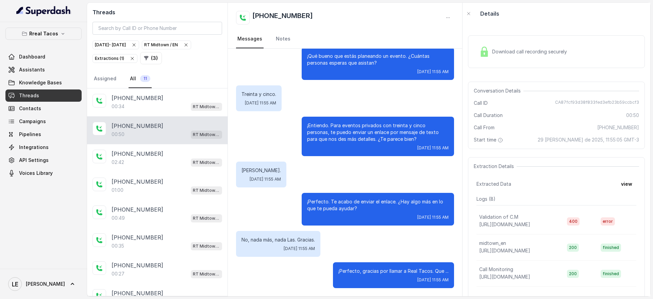
click at [481, 90] on span "Conversation Details" at bounding box center [499, 90] width 50 height 7
click at [498, 63] on div "Download call recording securely" at bounding box center [556, 51] width 177 height 33
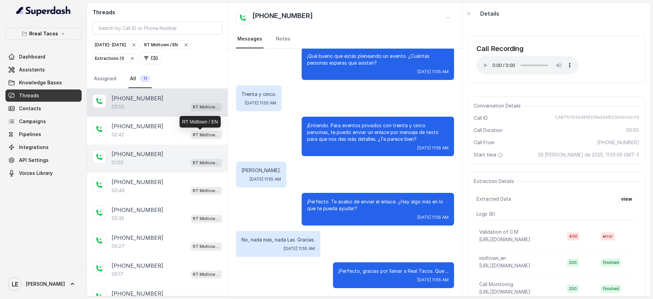
scroll to position [43, 0]
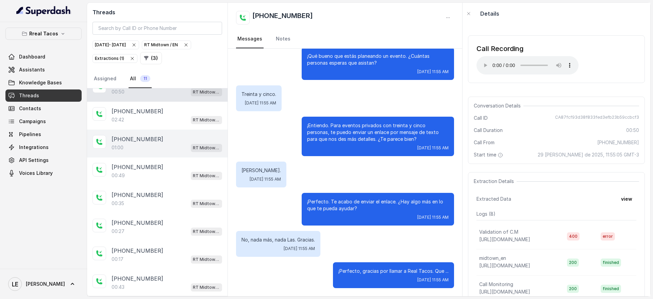
click at [187, 151] on div "[PHONE_NUMBER]:00 RT Midtown / EN" at bounding box center [157, 144] width 140 height 28
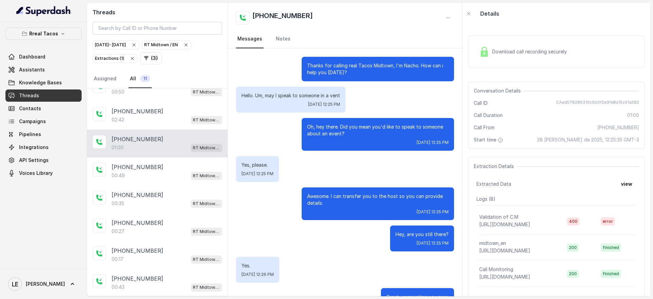
click at [279, 141] on div "Oh, hey there. Did you mean you'd like to speak to someone about an event? [DAT…" at bounding box center [345, 134] width 218 height 33
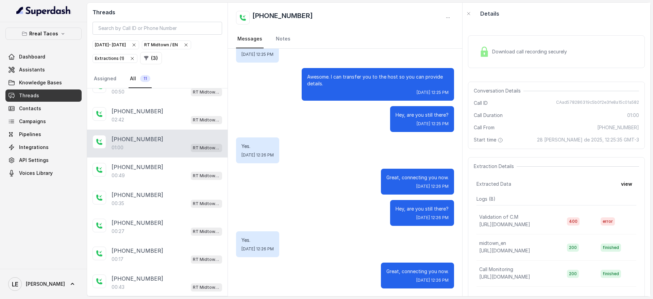
scroll to position [120, 0]
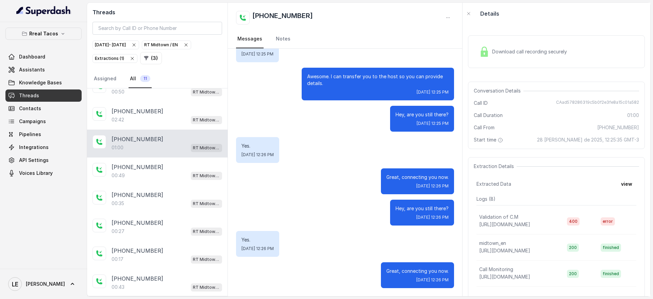
click at [485, 51] on img at bounding box center [484, 52] width 10 height 10
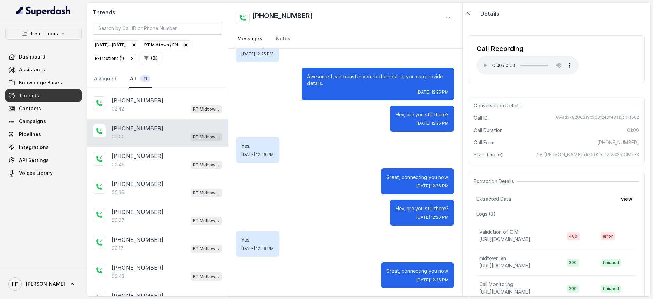
scroll to position [85, 0]
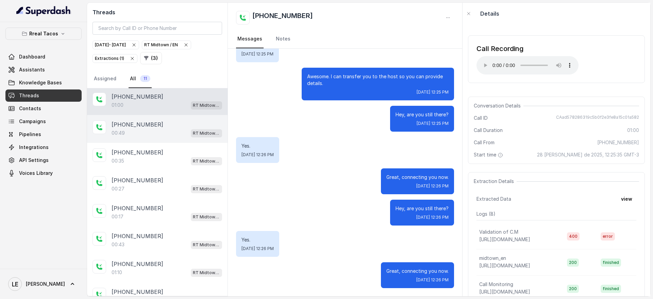
click at [179, 123] on div "[PHONE_NUMBER]" at bounding box center [167, 124] width 111 height 8
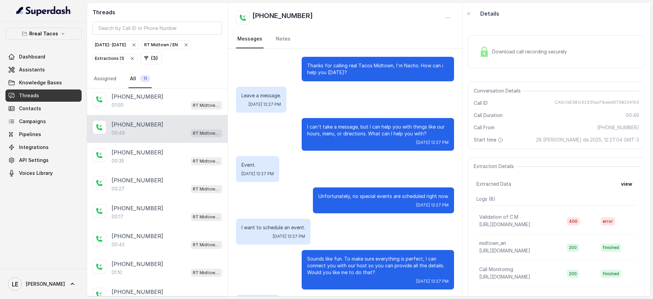
scroll to position [71, 0]
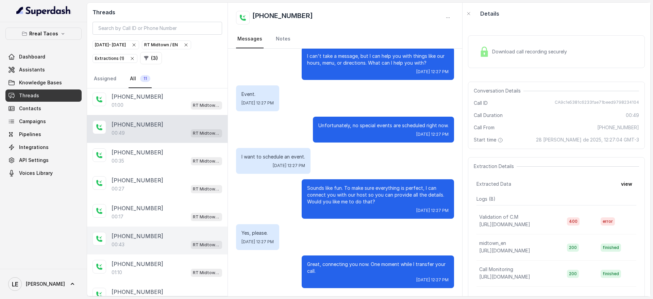
click at [156, 241] on div "00:43 RT Midtown / EN" at bounding box center [167, 244] width 111 height 9
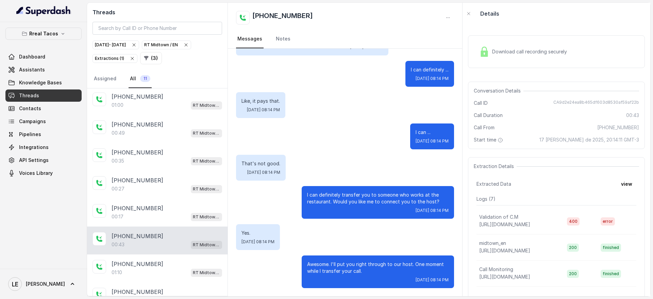
scroll to position [99, 0]
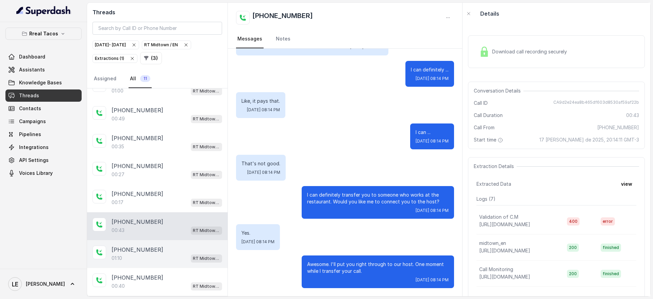
click at [167, 250] on div "[PHONE_NUMBER]" at bounding box center [167, 250] width 111 height 8
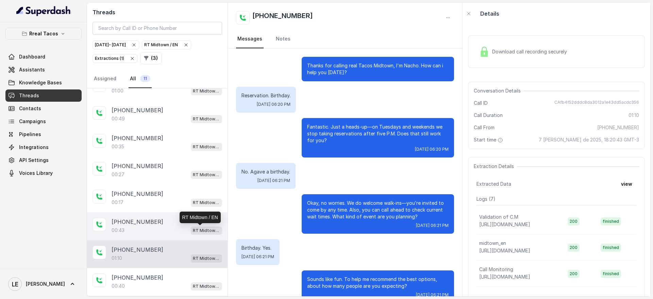
click at [199, 233] on p "RT Midtown / EN" at bounding box center [206, 230] width 27 height 7
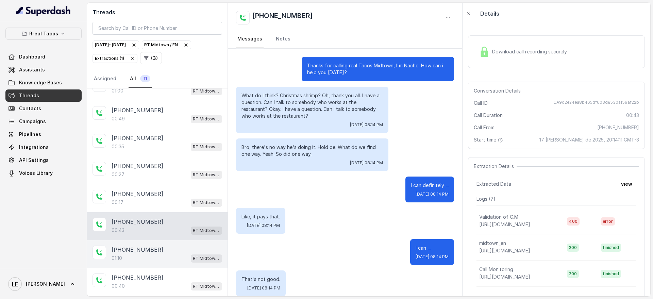
click at [191, 254] on div "RT Midtown / EN" at bounding box center [206, 258] width 31 height 9
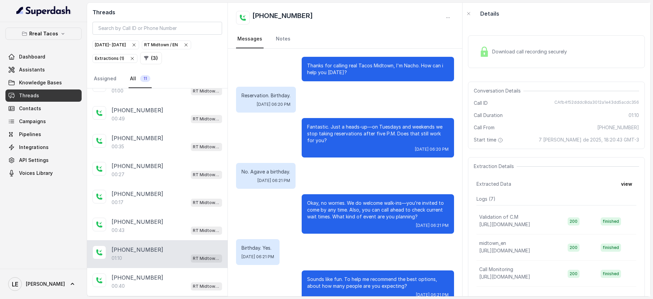
scroll to position [161, 0]
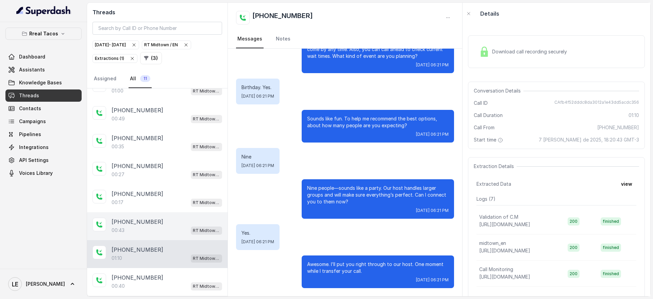
click at [191, 232] on span "RT Midtown / EN" at bounding box center [206, 231] width 31 height 8
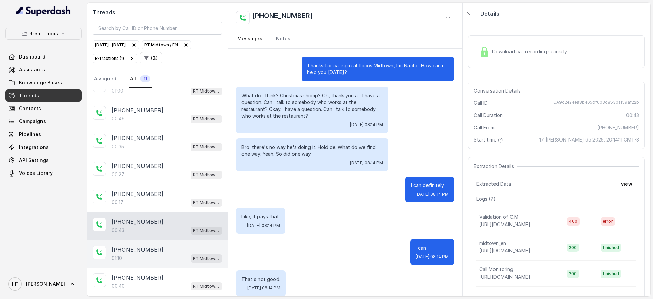
scroll to position [116, 0]
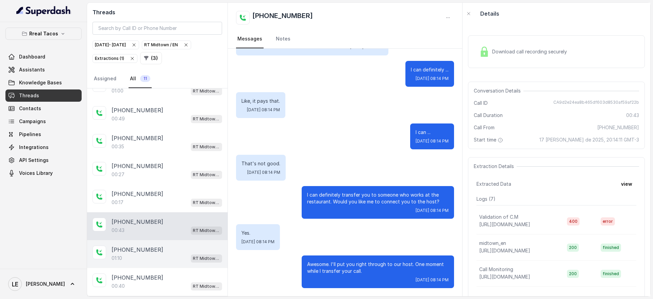
click at [187, 251] on div "[PHONE_NUMBER]" at bounding box center [167, 250] width 111 height 8
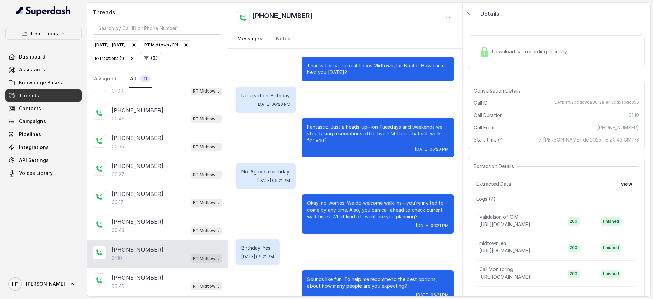
scroll to position [161, 0]
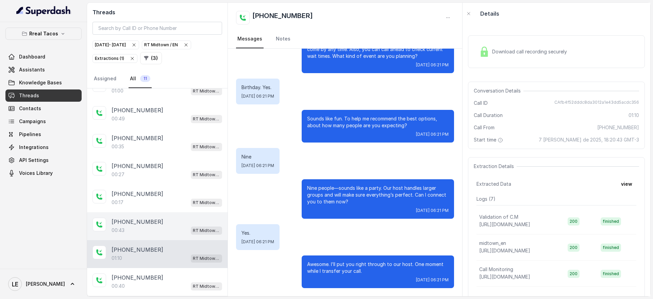
click at [187, 218] on div "[PHONE_NUMBER]" at bounding box center [167, 222] width 111 height 8
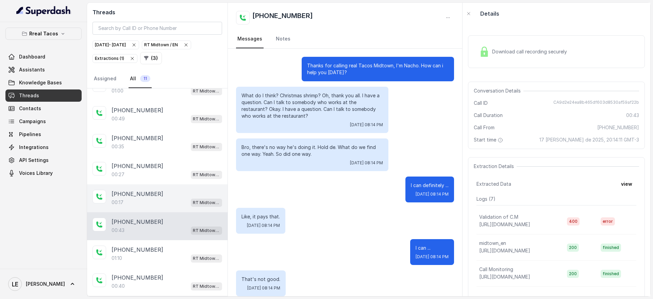
scroll to position [116, 0]
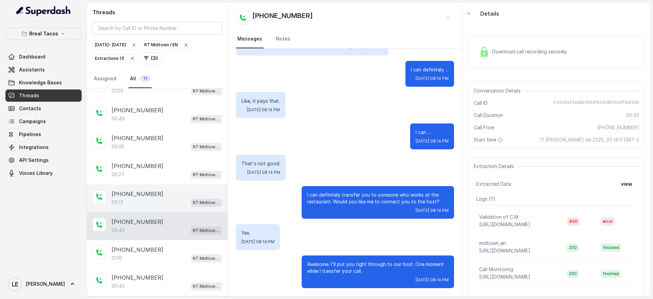
click at [193, 200] on p "RT Midtown / EN" at bounding box center [206, 202] width 27 height 7
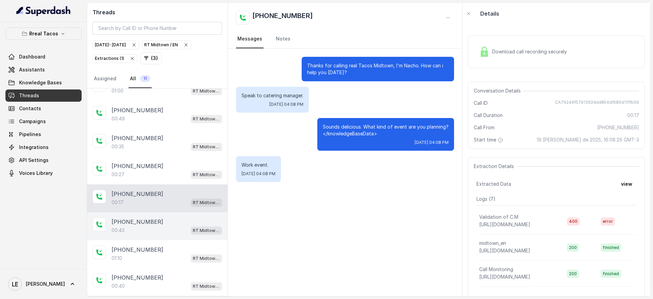
click at [192, 224] on div "[PHONE_NUMBER]" at bounding box center [167, 222] width 111 height 8
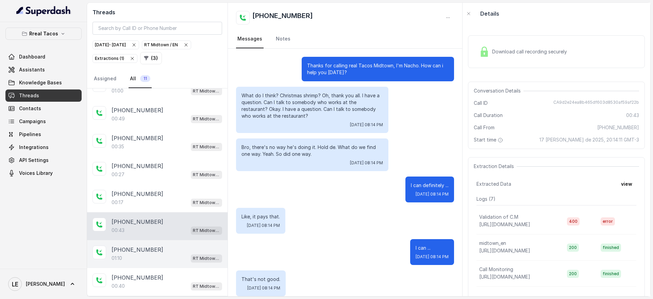
scroll to position [116, 0]
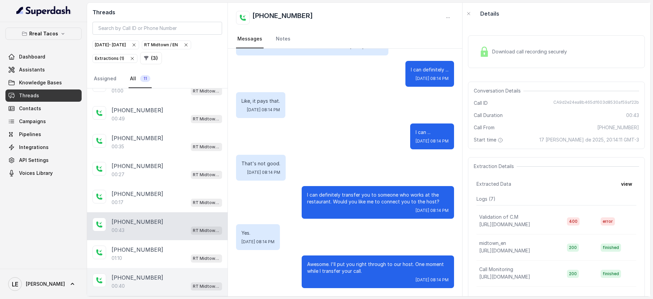
click at [186, 280] on div "[PHONE_NUMBER]" at bounding box center [167, 278] width 111 height 8
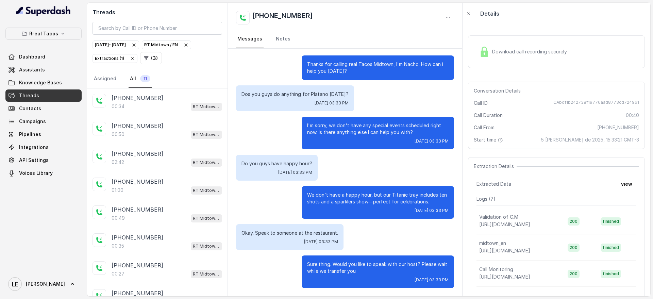
click at [132, 58] on icon "button" at bounding box center [132, 58] width 5 height 5
